Goal: Task Accomplishment & Management: Manage account settings

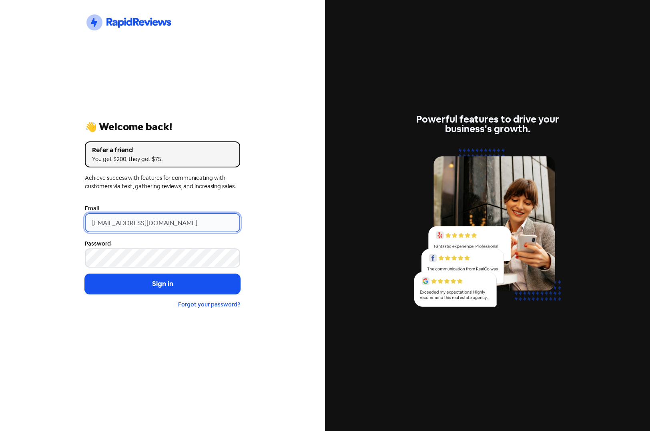
click at [175, 224] on input "[EMAIL_ADDRESS][DOMAIN_NAME]" at bounding box center [162, 222] width 155 height 19
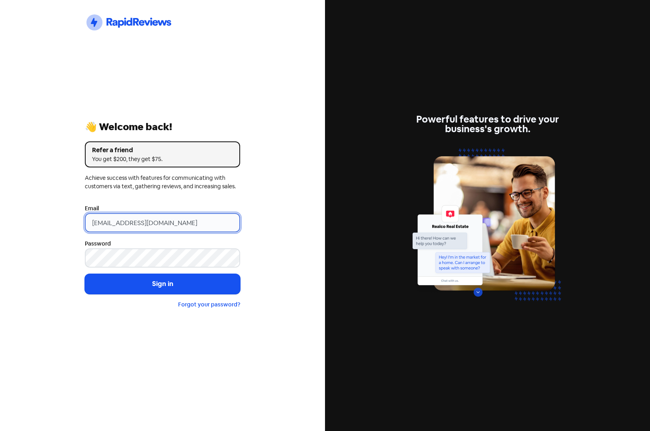
type input "[EMAIL_ADDRESS][DOMAIN_NAME]"
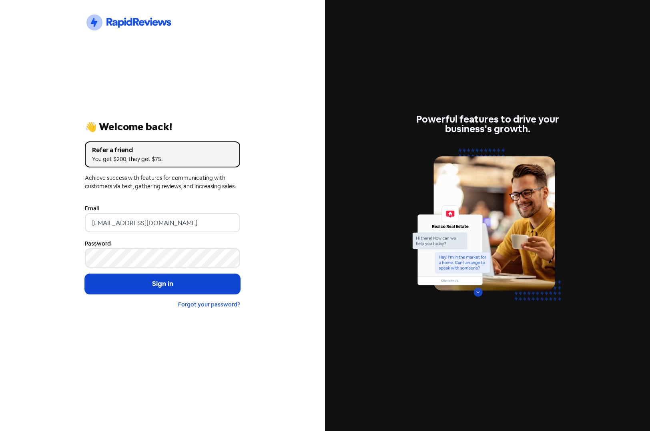
click at [164, 286] on button "Sign in" at bounding box center [162, 284] width 155 height 20
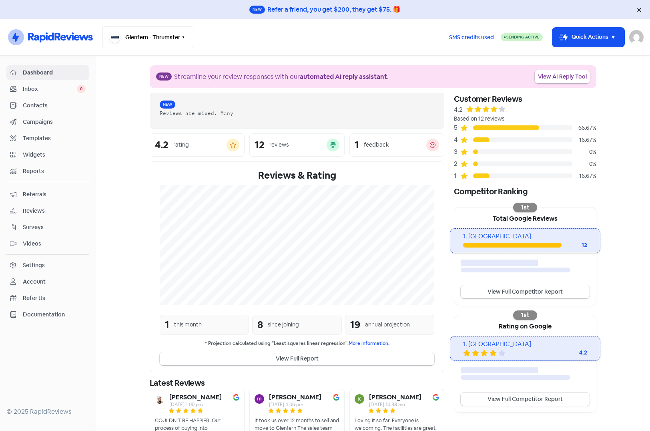
click at [184, 40] on icon "button" at bounding box center [183, 37] width 6 height 6
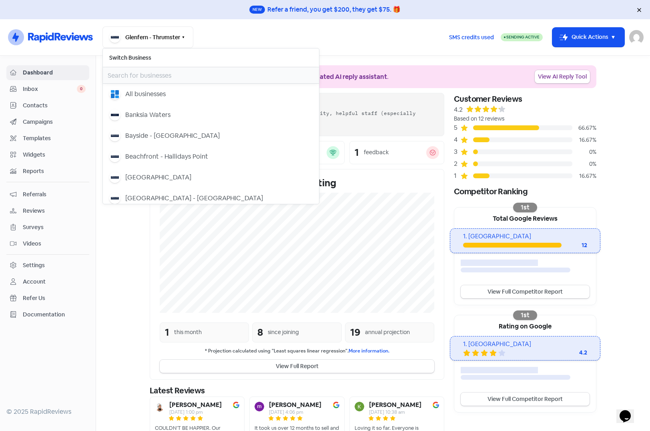
click at [167, 76] on input "text" at bounding box center [211, 75] width 216 height 16
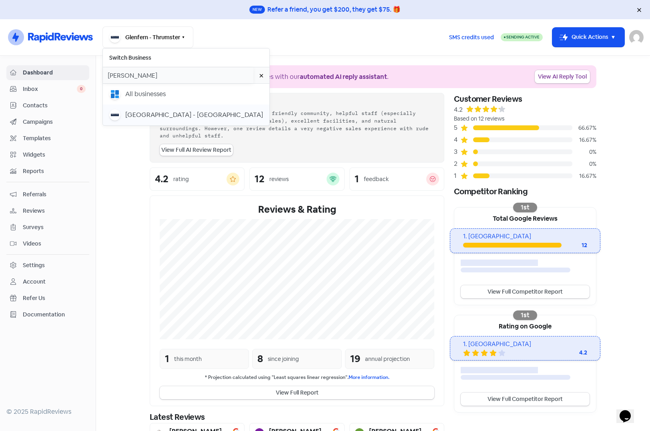
type input "lau"
click at [154, 122] on button "Laurieton Residential Resort - Kew" at bounding box center [186, 114] width 166 height 21
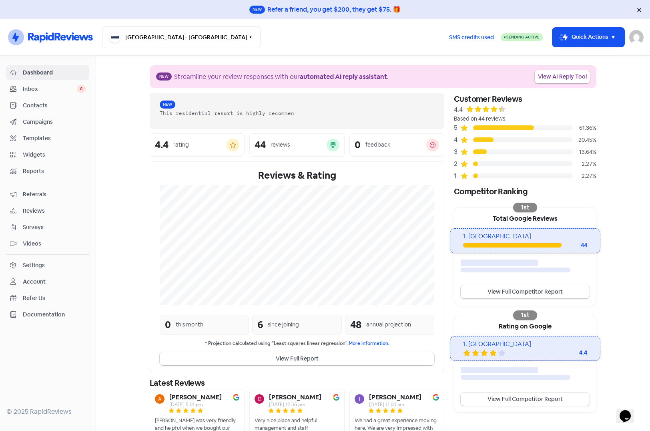
click at [43, 105] on span "Contacts" at bounding box center [54, 105] width 63 height 8
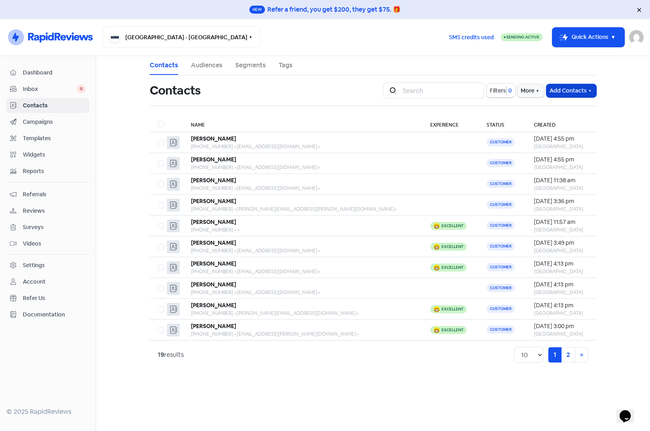
click at [585, 88] on button "Add Contacts" at bounding box center [571, 90] width 50 height 13
click at [541, 126] on button "Import contact (basic)" at bounding box center [549, 124] width 93 height 16
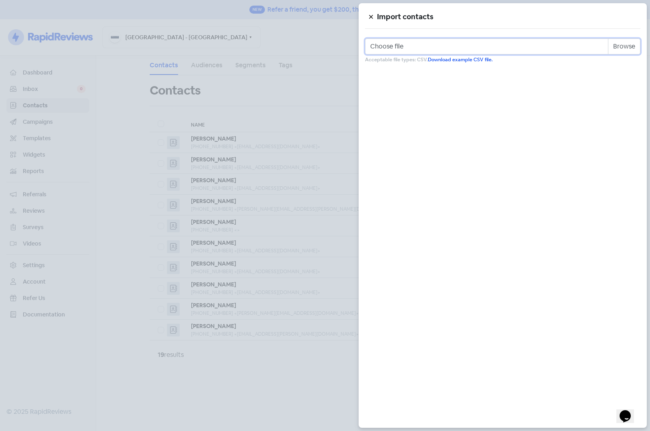
click at [626, 46] on input "Choose file" at bounding box center [502, 46] width 275 height 16
type input "C:\fakepath\laurieton.csv"
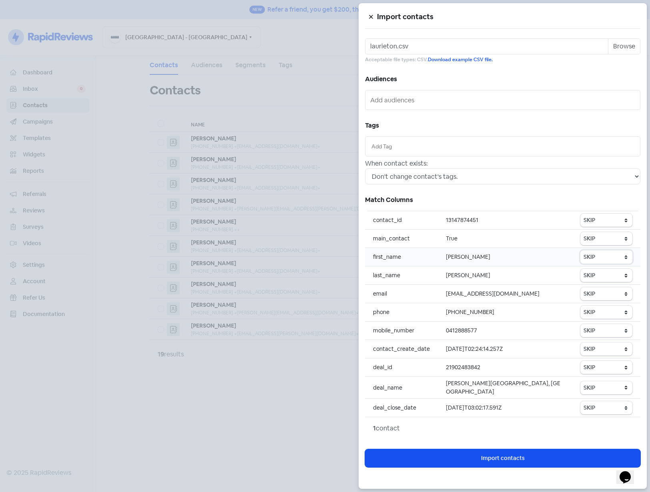
click at [599, 255] on select "SKIP First name Last name Mobile number Email address Contact status" at bounding box center [606, 256] width 52 height 13
select select "first_name"
click at [581, 250] on select "SKIP First name Last name Mobile number Email address Contact status" at bounding box center [606, 256] width 52 height 13
click at [598, 275] on select "SKIP First name Last name Mobile number Email address Contact status" at bounding box center [606, 275] width 52 height 13
select select "last_name"
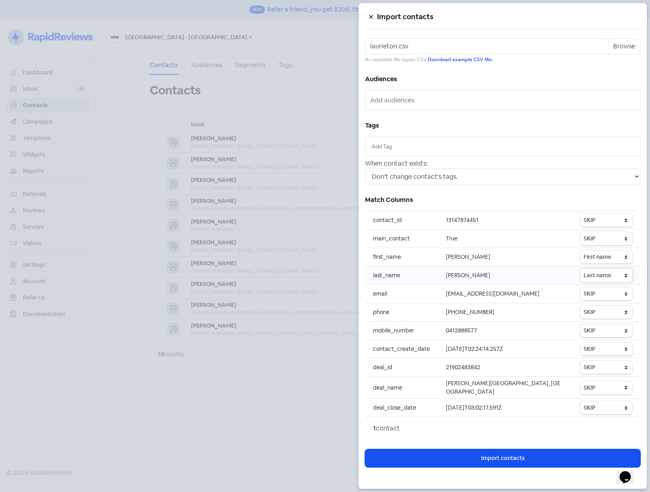
click at [581, 269] on select "SKIP First name Last name Mobile number Email address Contact status" at bounding box center [606, 275] width 52 height 13
click at [593, 296] on select "SKIP First name Last name Mobile number Email address Contact status" at bounding box center [606, 293] width 52 height 13
select select "email"
click at [581, 287] on select "SKIP First name Last name Mobile number Email address Contact status" at bounding box center [606, 293] width 52 height 13
click at [601, 313] on select "SKIP First name Last name Mobile number Email address Contact status" at bounding box center [606, 312] width 52 height 13
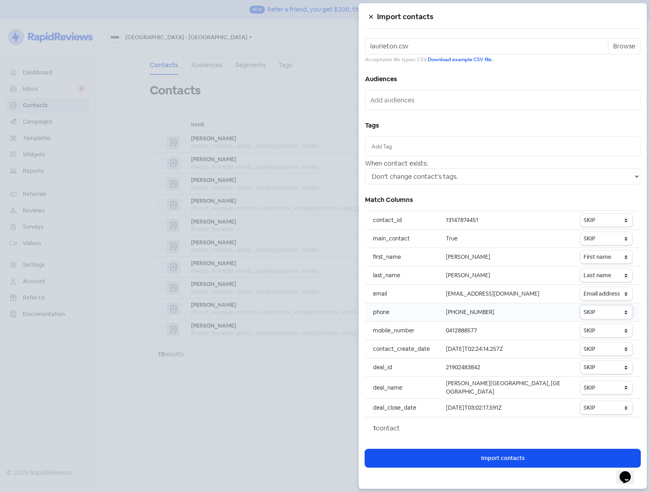
select select "phone"
click at [581, 306] on select "SKIP First name Last name Mobile number Email address Contact status" at bounding box center [606, 312] width 52 height 13
click at [621, 332] on select "SKIP First name Last name Mobile number Email address Contact status" at bounding box center [606, 330] width 52 height 13
select select "phone"
click at [581, 324] on select "SKIP First name Last name Mobile number Email address Contact status" at bounding box center [606, 330] width 52 height 13
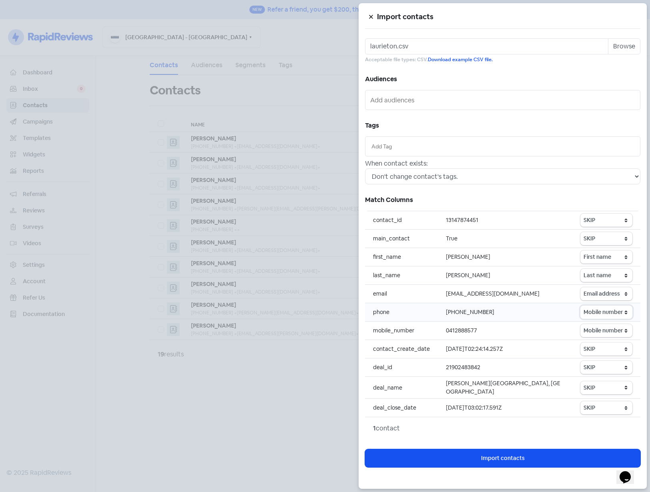
click at [617, 312] on select "SKIP First name Last name Mobile number Email address Contact status" at bounding box center [606, 312] width 52 height 13
select select
click at [581, 306] on select "SKIP First name Last name Mobile number Email address Contact status" at bounding box center [606, 312] width 52 height 13
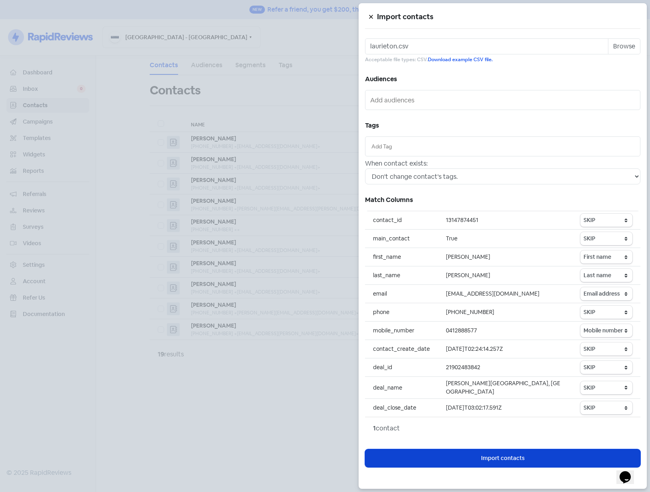
click at [493, 430] on span "Import contacts" at bounding box center [503, 458] width 44 height 8
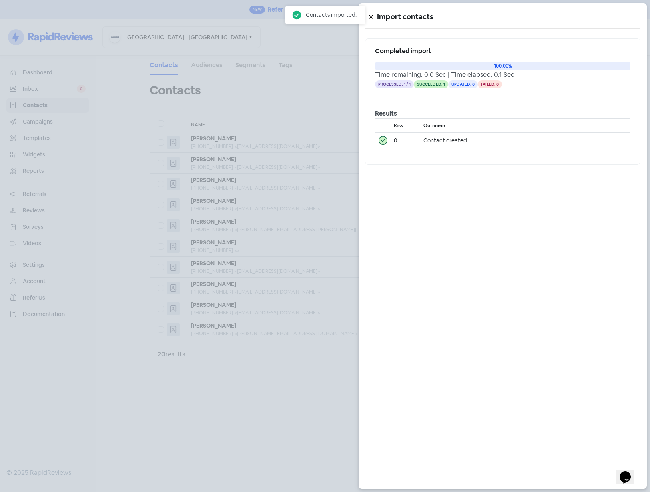
click at [285, 430] on div at bounding box center [325, 246] width 650 height 492
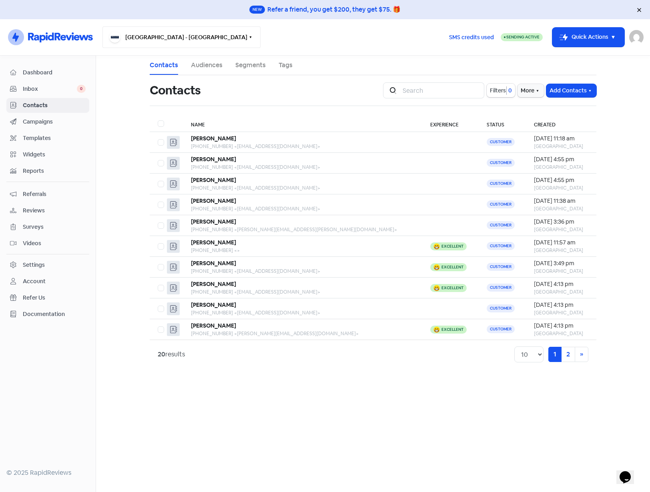
click at [190, 39] on button "[GEOGRAPHIC_DATA] - [GEOGRAPHIC_DATA]" at bounding box center [181, 37] width 158 height 22
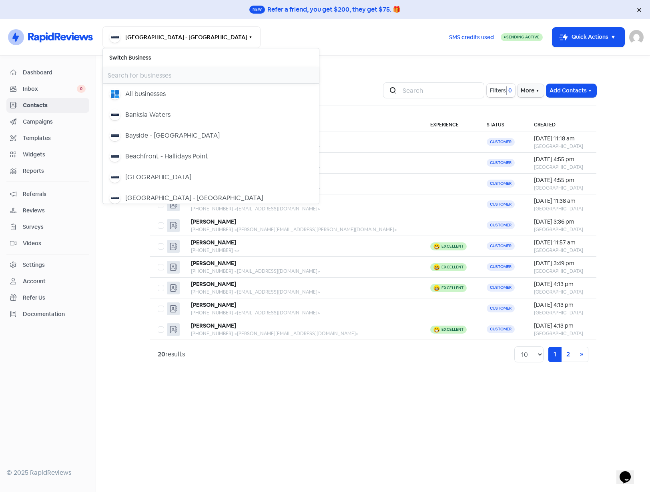
click at [147, 74] on input "text" at bounding box center [211, 75] width 216 height 16
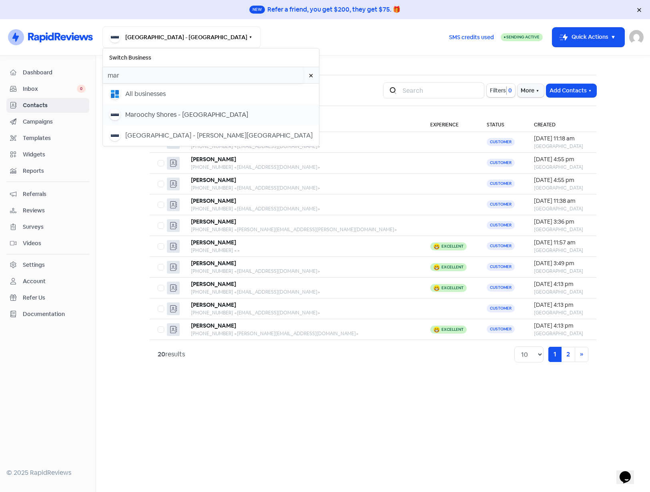
type input "mar"
click at [146, 111] on div "Maroochy Shores - [GEOGRAPHIC_DATA]" at bounding box center [186, 115] width 123 height 10
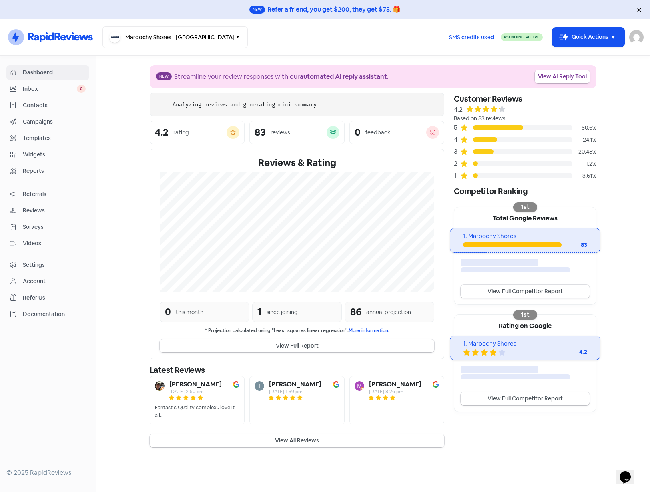
click at [52, 105] on span "Contacts" at bounding box center [54, 105] width 63 height 8
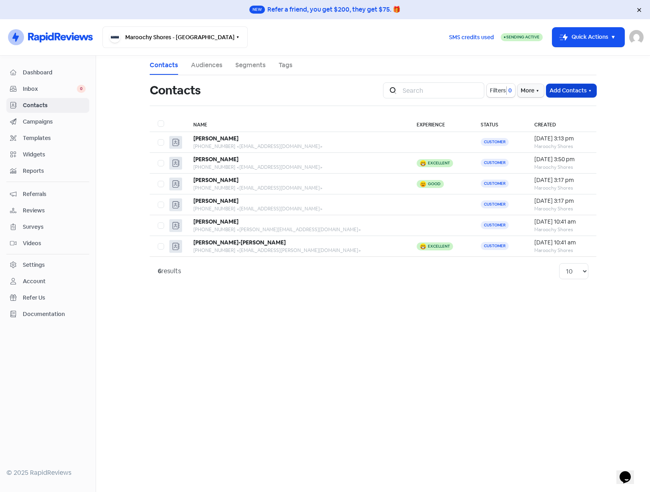
click at [587, 88] on icon "button" at bounding box center [590, 91] width 6 height 6
click at [554, 121] on button "Import contact (basic)" at bounding box center [549, 124] width 93 height 16
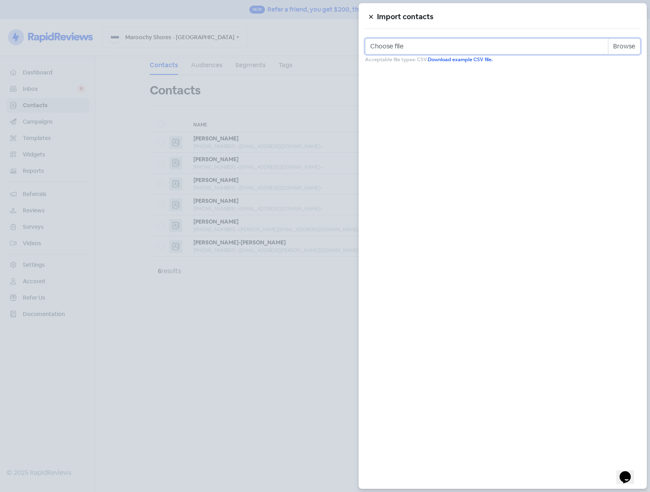
click at [483, 42] on input "Choose file" at bounding box center [502, 46] width 275 height 16
type input "C:\fakepath\maroochy_shores.csv"
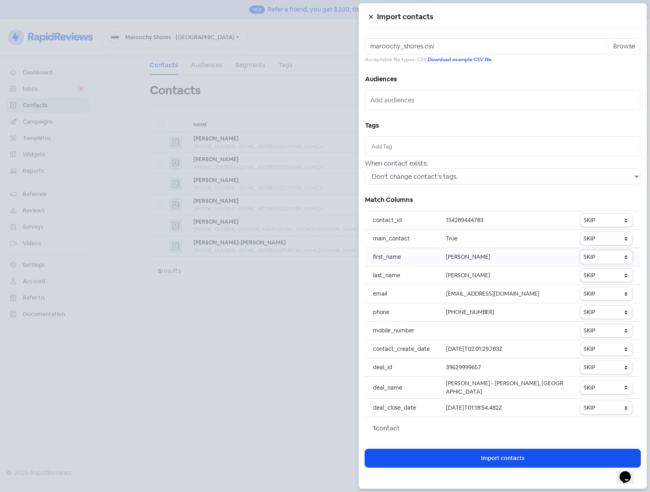
click at [593, 259] on select "SKIP First name Last name Mobile number Email address Contact status" at bounding box center [606, 256] width 52 height 13
select select "first_name"
click at [581, 250] on select "SKIP First name Last name Mobile number Email address Contact status" at bounding box center [606, 256] width 52 height 13
click at [600, 275] on select "SKIP First name Last name Mobile number Email address Contact status" at bounding box center [606, 275] width 52 height 13
select select "last_name"
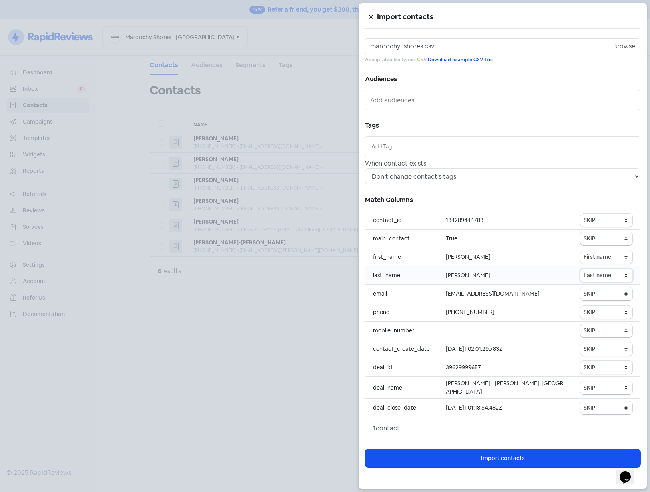
click at [581, 269] on select "SKIP First name Last name Mobile number Email address Contact status" at bounding box center [606, 275] width 52 height 13
click at [604, 293] on select "SKIP First name Last name Mobile number Email address Contact status" at bounding box center [606, 293] width 52 height 13
select select "email"
click at [581, 287] on select "SKIP First name Last name Mobile number Email address Contact status" at bounding box center [606, 293] width 52 height 13
click at [597, 314] on select "SKIP First name Last name Mobile number Email address Contact status" at bounding box center [606, 312] width 52 height 13
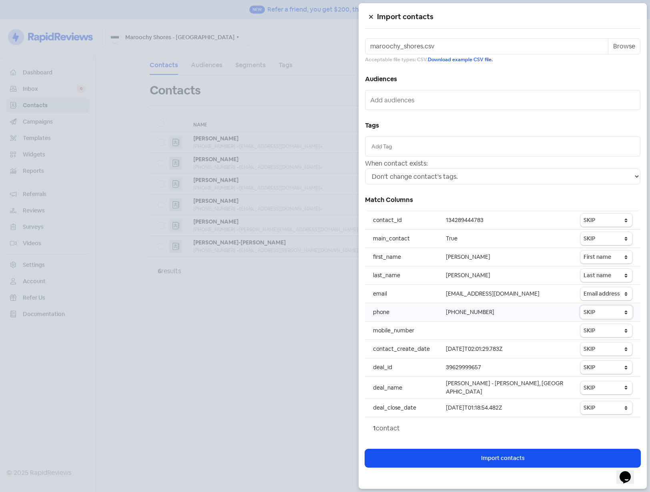
select select "phone"
click at [581, 306] on select "SKIP First name Last name Mobile number Email address Contact status" at bounding box center [606, 312] width 52 height 13
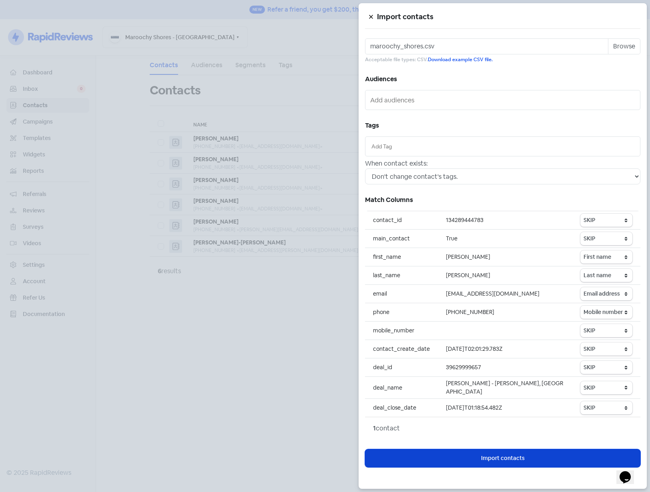
click at [520, 458] on span "Import contacts" at bounding box center [503, 458] width 44 height 8
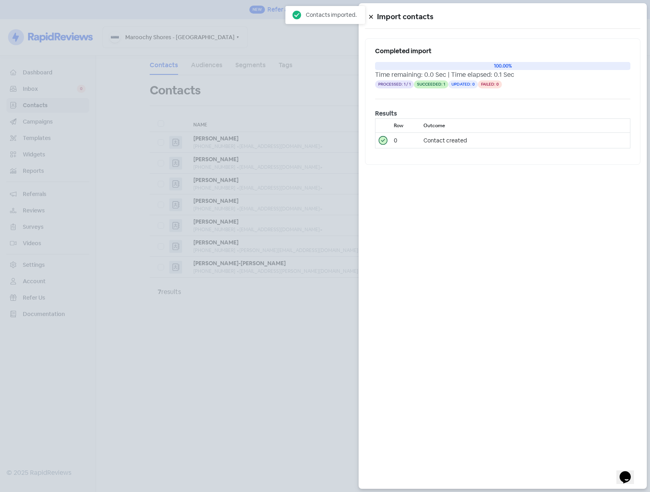
click at [264, 401] on div at bounding box center [325, 246] width 650 height 492
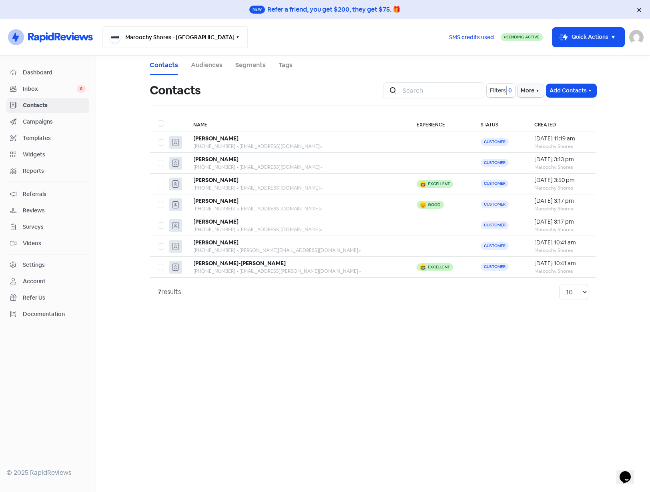
click at [131, 45] on button "Maroochy Shores - [GEOGRAPHIC_DATA]" at bounding box center [174, 37] width 145 height 22
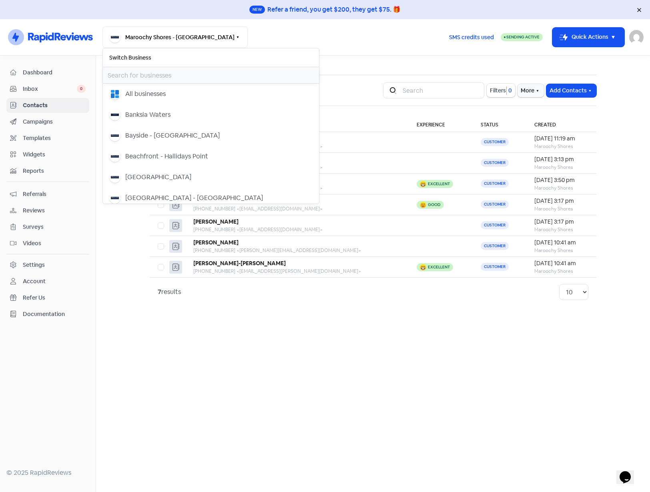
click at [128, 75] on input "text" at bounding box center [211, 75] width 216 height 16
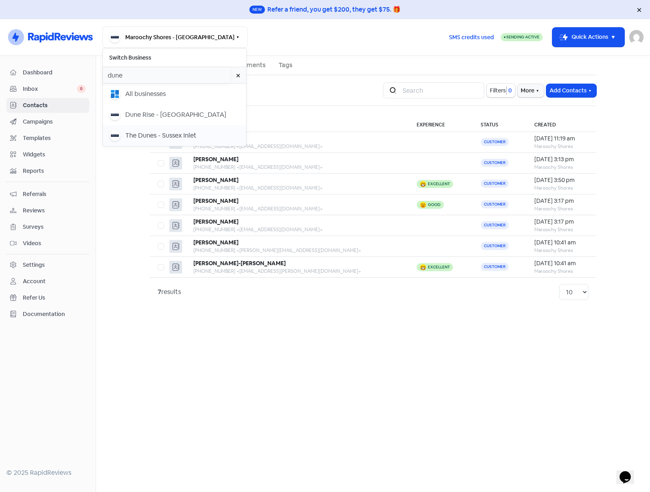
type input "dune"
click at [137, 136] on div "The Dunes - Sussex Inlet" at bounding box center [160, 136] width 71 height 10
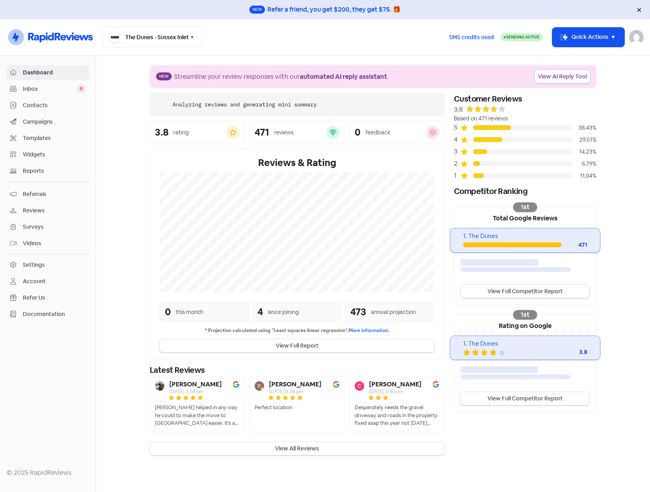
click at [39, 106] on span "Contacts" at bounding box center [54, 105] width 63 height 8
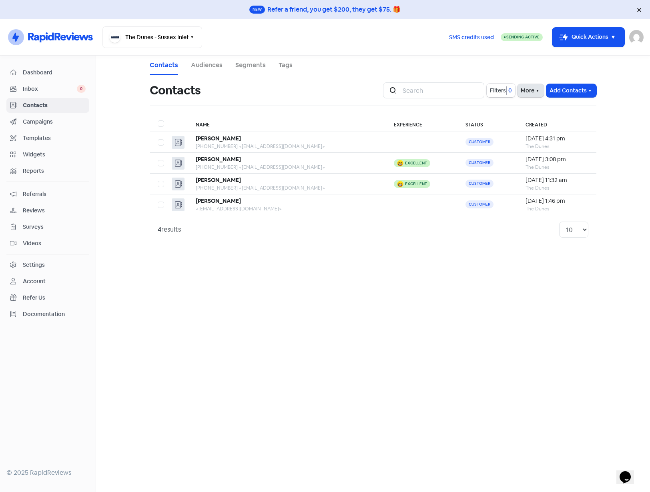
click at [525, 92] on button "More" at bounding box center [530, 90] width 26 height 13
click at [506, 108] on link "External Contact Forms" at bounding box center [505, 108] width 80 height 16
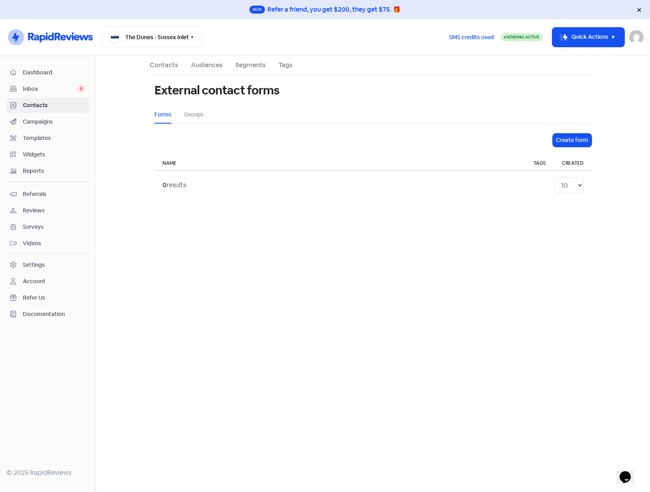
click at [75, 106] on span "Contacts" at bounding box center [54, 105] width 63 height 8
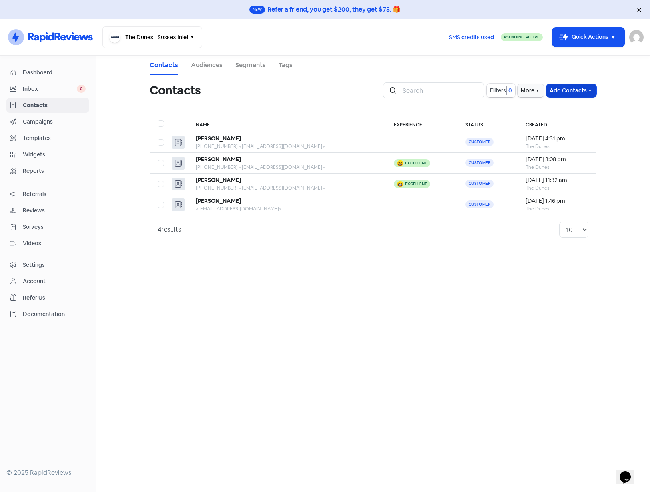
click at [581, 92] on button "Add Contacts" at bounding box center [571, 90] width 50 height 13
click at [559, 123] on button "Import contact (basic)" at bounding box center [549, 124] width 93 height 16
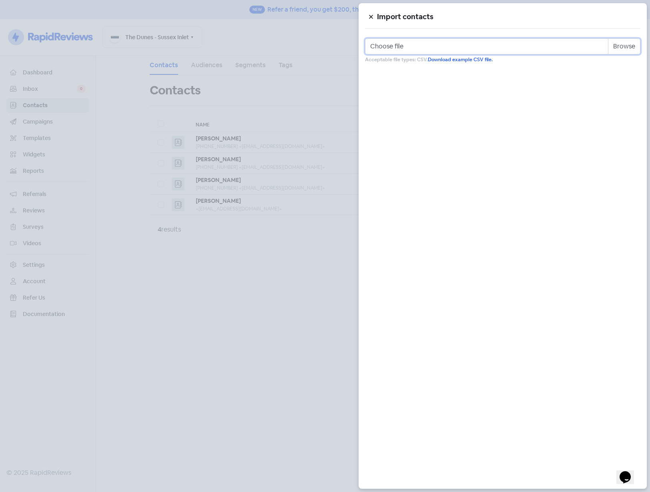
click at [413, 50] on input "Choose file" at bounding box center [502, 46] width 275 height 16
type input "C:\fakepath\the_dunes.csv"
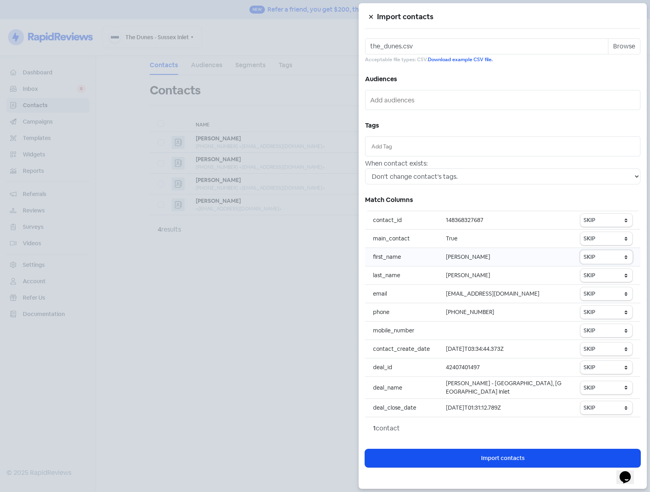
click at [595, 258] on select "SKIP First name Last name Mobile number Email address Contact status" at bounding box center [606, 256] width 52 height 13
select select "first_name"
click at [581, 250] on select "SKIP First name Last name Mobile number Email address Contact status" at bounding box center [606, 256] width 52 height 13
click at [597, 278] on select "SKIP First name Last name Mobile number Email address Contact status" at bounding box center [606, 275] width 52 height 13
select select "last_name"
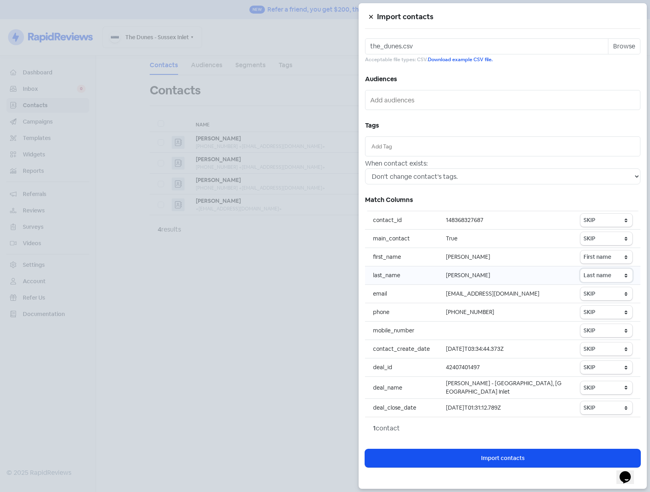
click at [581, 269] on select "SKIP First name Last name Mobile number Email address Contact status" at bounding box center [606, 275] width 52 height 13
click at [601, 296] on select "SKIP First name Last name Mobile number Email address Contact status" at bounding box center [606, 293] width 52 height 13
select select "email"
click at [581, 287] on select "SKIP First name Last name Mobile number Email address Contact status" at bounding box center [606, 293] width 52 height 13
click at [599, 312] on select "SKIP First name Last name Mobile number Email address Contact status" at bounding box center [606, 312] width 52 height 13
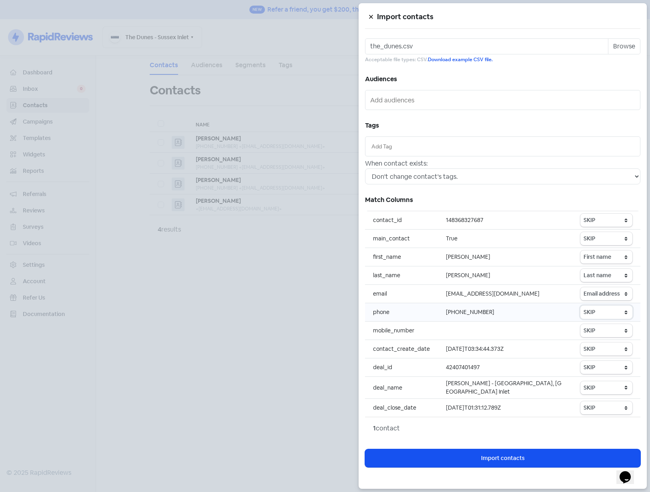
select select "phone"
click at [581, 306] on select "SKIP First name Last name Mobile number Email address Contact status" at bounding box center [606, 312] width 52 height 13
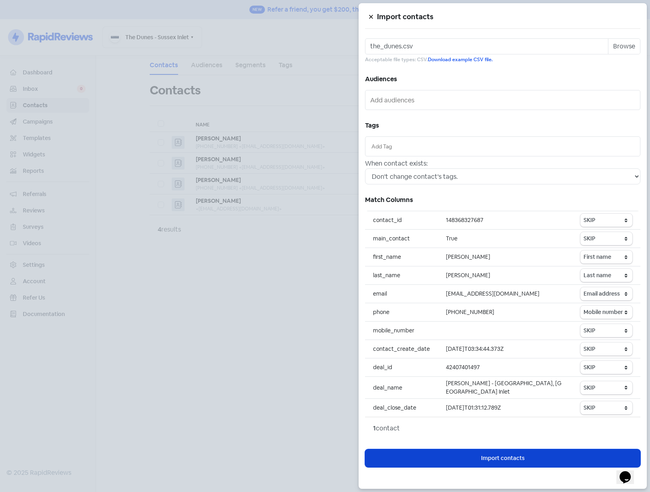
click at [511, 455] on span "Import contacts" at bounding box center [503, 458] width 44 height 8
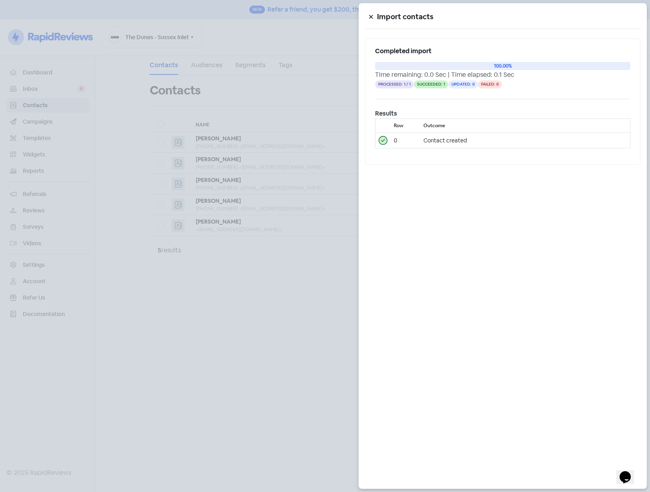
click at [243, 339] on div at bounding box center [325, 246] width 650 height 492
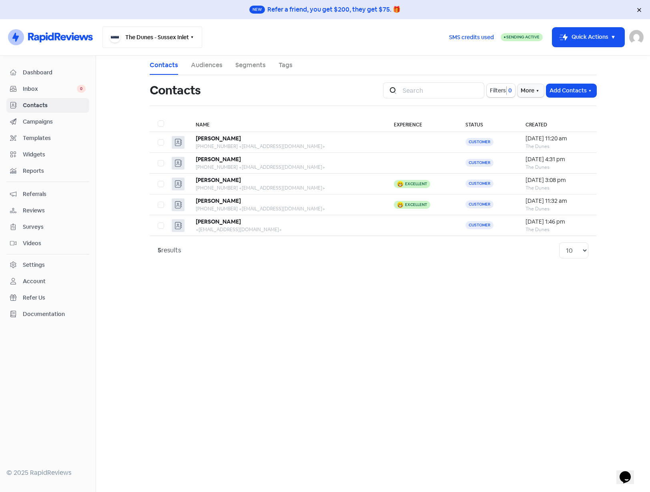
click at [116, 33] on span "button" at bounding box center [114, 37] width 11 height 11
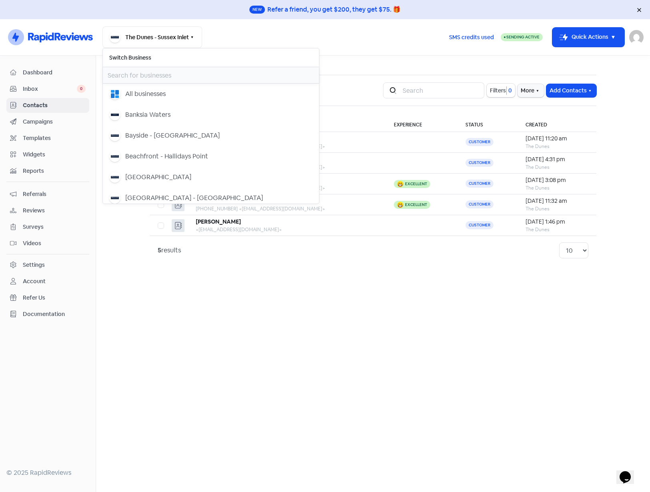
click at [148, 72] on input "text" at bounding box center [211, 75] width 216 height 16
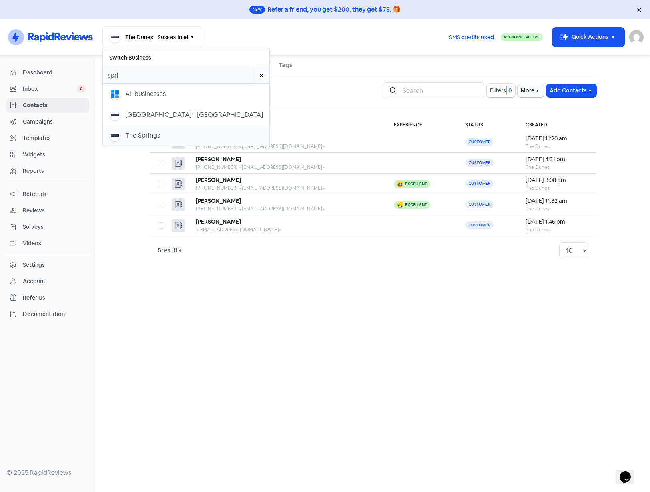
type input "spri"
click at [151, 134] on div "The Springs" at bounding box center [142, 136] width 35 height 10
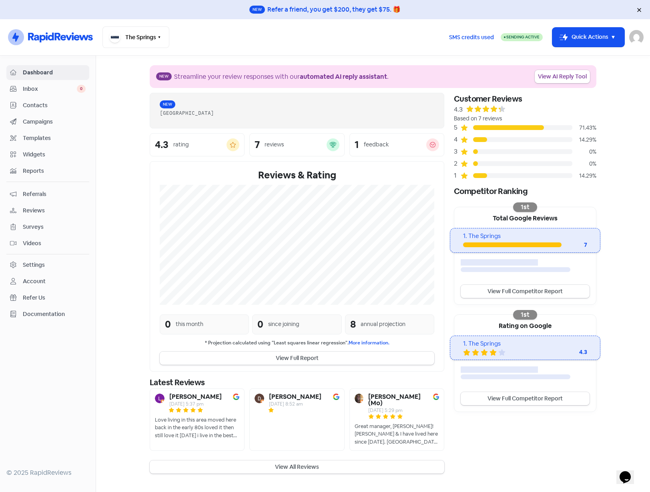
click at [37, 102] on span "Contacts" at bounding box center [54, 105] width 63 height 8
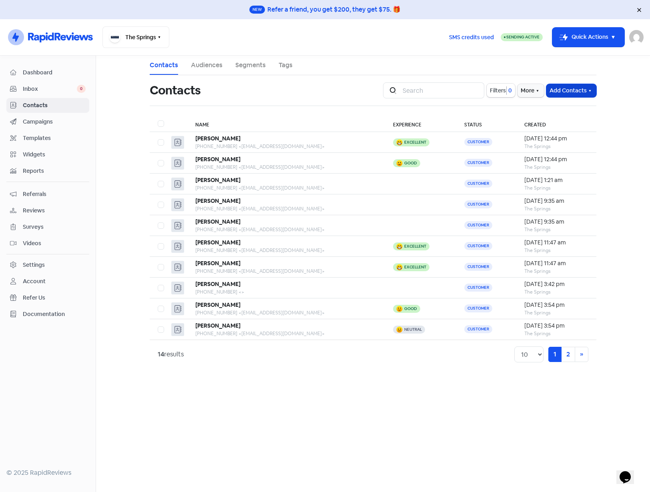
click at [575, 90] on button "Add Contacts" at bounding box center [571, 90] width 50 height 13
click at [562, 123] on button "Import contact (basic)" at bounding box center [549, 124] width 93 height 16
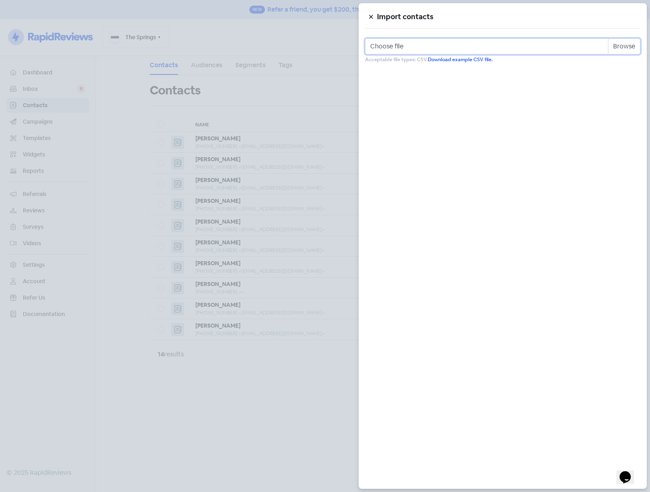
click at [624, 46] on input "Choose file" at bounding box center [502, 46] width 275 height 16
type input "C:\fakepath\the_springs.csv"
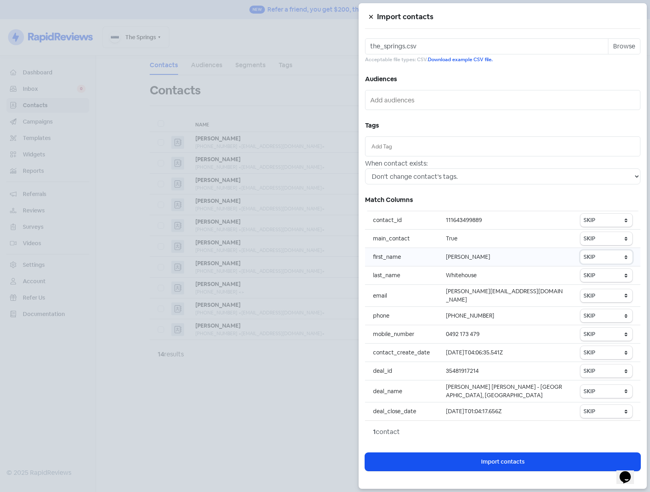
click at [595, 258] on select "SKIP First name Last name Mobile number Email address Contact status" at bounding box center [606, 256] width 52 height 13
select select "first_name"
click at [581, 250] on select "SKIP First name Last name Mobile number Email address Contact status" at bounding box center [606, 256] width 52 height 13
click at [600, 269] on select "SKIP First name Last name Mobile number Email address Contact status" at bounding box center [606, 275] width 52 height 13
select select "last_name"
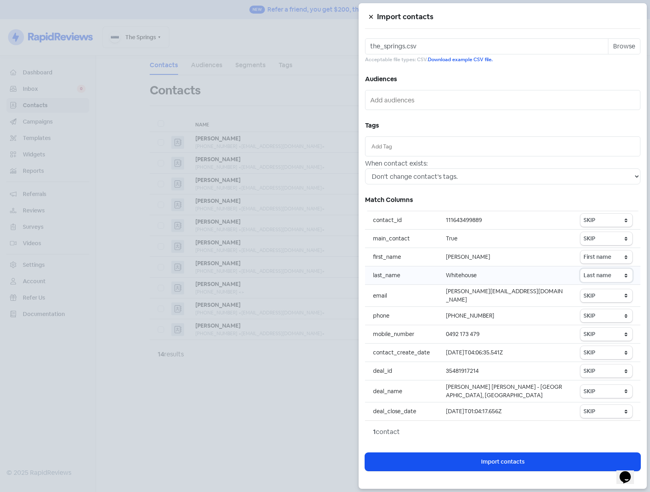
click at [581, 269] on select "SKIP First name Last name Mobile number Email address Contact status" at bounding box center [606, 275] width 52 height 13
click at [608, 293] on select "SKIP First name Last name Mobile number Email address Contact status" at bounding box center [606, 295] width 52 height 13
select select "email"
click at [581, 289] on select "SKIP First name Last name Mobile number Email address Contact status" at bounding box center [606, 295] width 52 height 13
click at [607, 314] on select "SKIP First name Last name Mobile number Email address Contact status" at bounding box center [606, 315] width 52 height 13
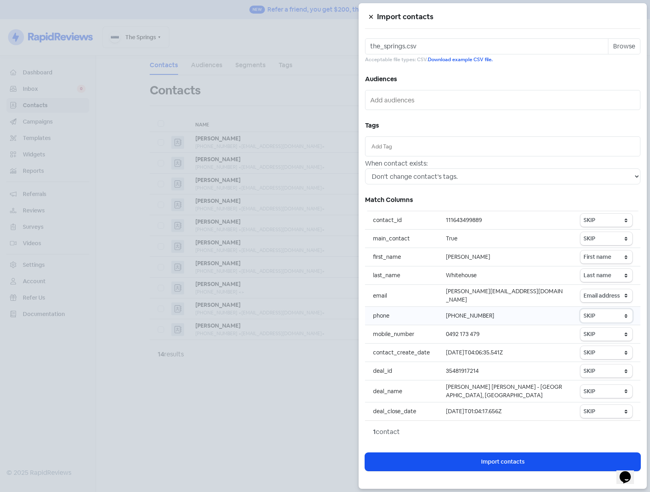
select select "phone"
click at [581, 309] on select "SKIP First name Last name Mobile number Email address Contact status" at bounding box center [606, 315] width 52 height 13
click at [597, 332] on select "SKIP First name Last name Mobile number Email address Contact status" at bounding box center [606, 334] width 52 height 13
select select "phone"
click at [581, 328] on select "SKIP First name Last name Mobile number Email address Contact status" at bounding box center [606, 334] width 52 height 13
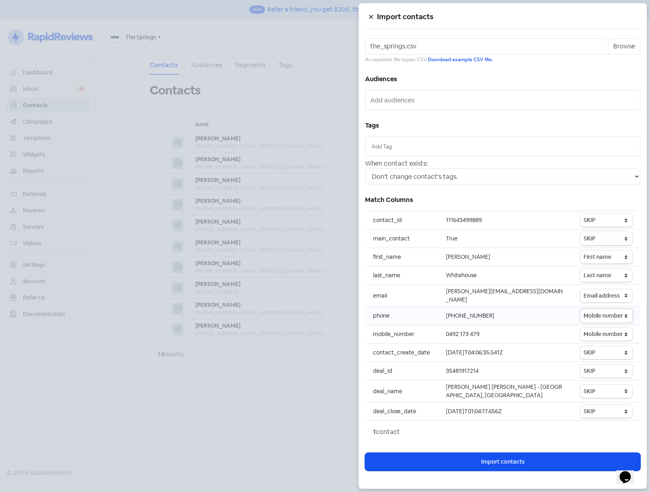
click at [602, 311] on select "SKIP First name Last name Mobile number Email address Contact status" at bounding box center [606, 315] width 52 height 13
select select
click at [581, 309] on select "SKIP First name Last name Mobile number Email address Contact status" at bounding box center [606, 315] width 52 height 13
drag, startPoint x: 536, startPoint y: 384, endPoint x: 474, endPoint y: 393, distance: 62.8
click at [474, 393] on td "Lisa Jane Whitehouse - The Springs, Greenbank" at bounding box center [505, 392] width 134 height 22
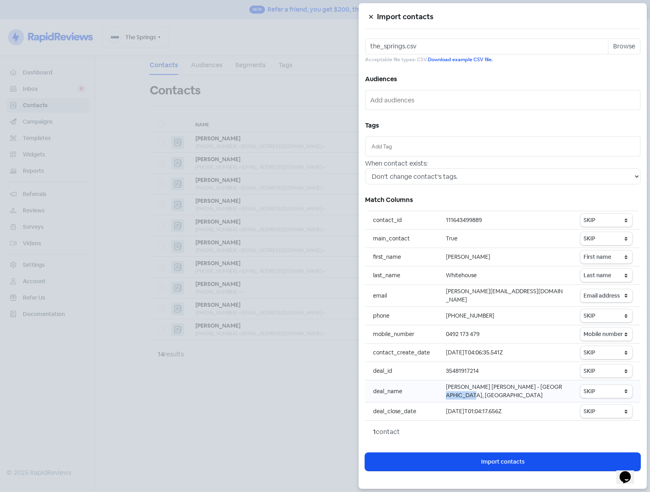
drag, startPoint x: 474, startPoint y: 393, endPoint x: 543, endPoint y: 385, distance: 69.0
copy td "Greenbank"
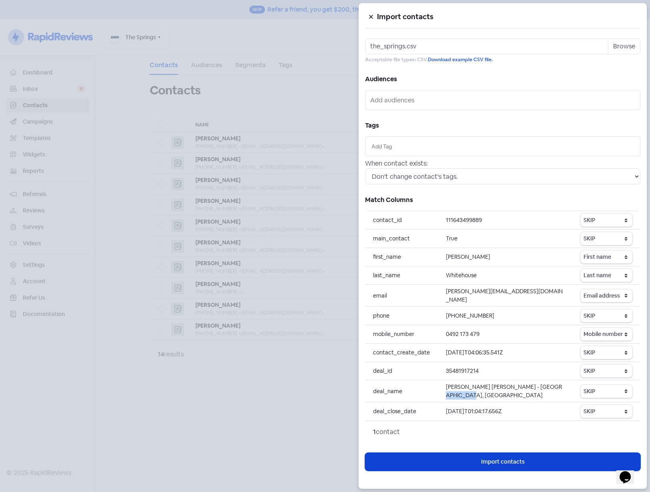
click at [515, 458] on span "Import contacts" at bounding box center [503, 462] width 44 height 8
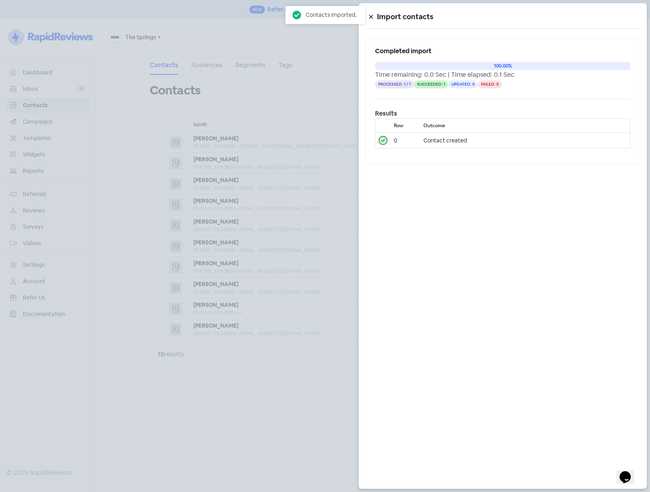
click at [146, 146] on div at bounding box center [325, 246] width 650 height 492
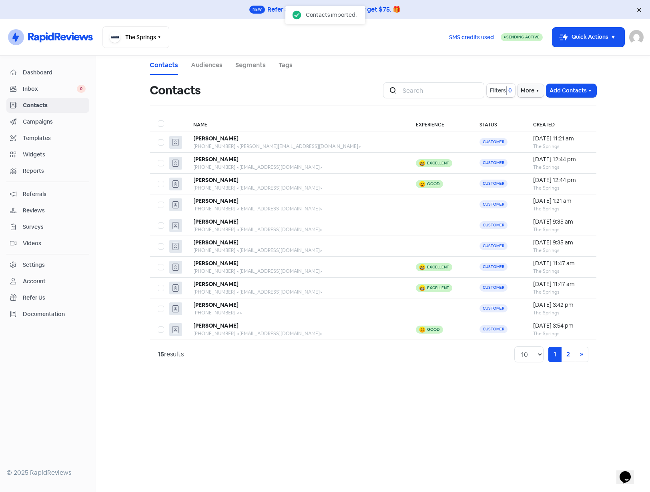
click at [38, 263] on div "Settings" at bounding box center [34, 265] width 22 height 8
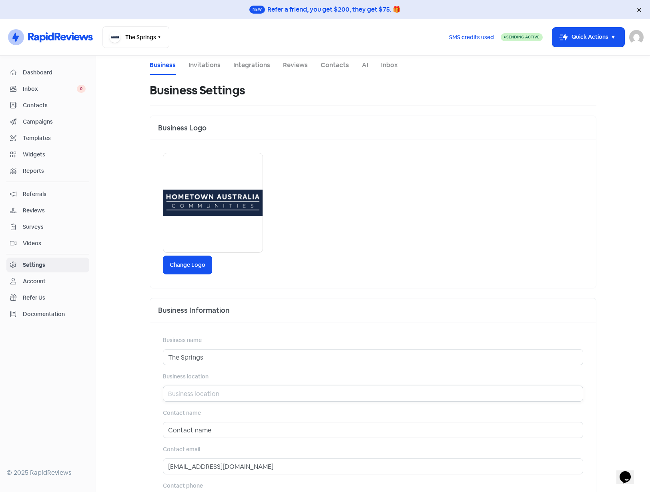
click at [182, 394] on input "text" at bounding box center [373, 394] width 420 height 16
paste input "Greenbank"
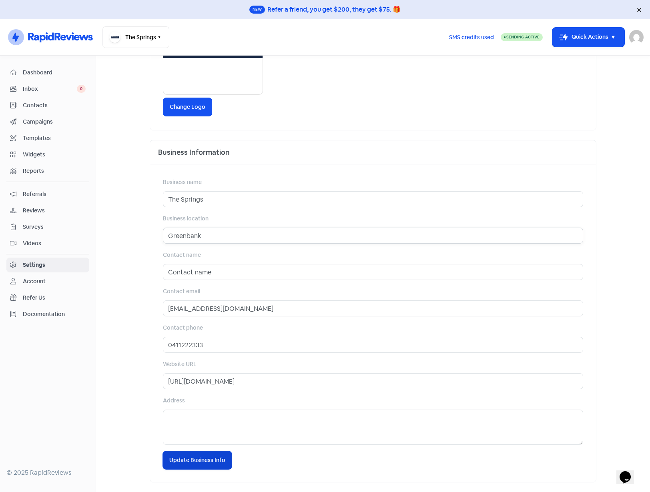
type input "Greenbank"
click at [200, 468] on button "Icon For Loading Update Business Info" at bounding box center [197, 460] width 69 height 18
